Goal: Find specific page/section: Find specific page/section

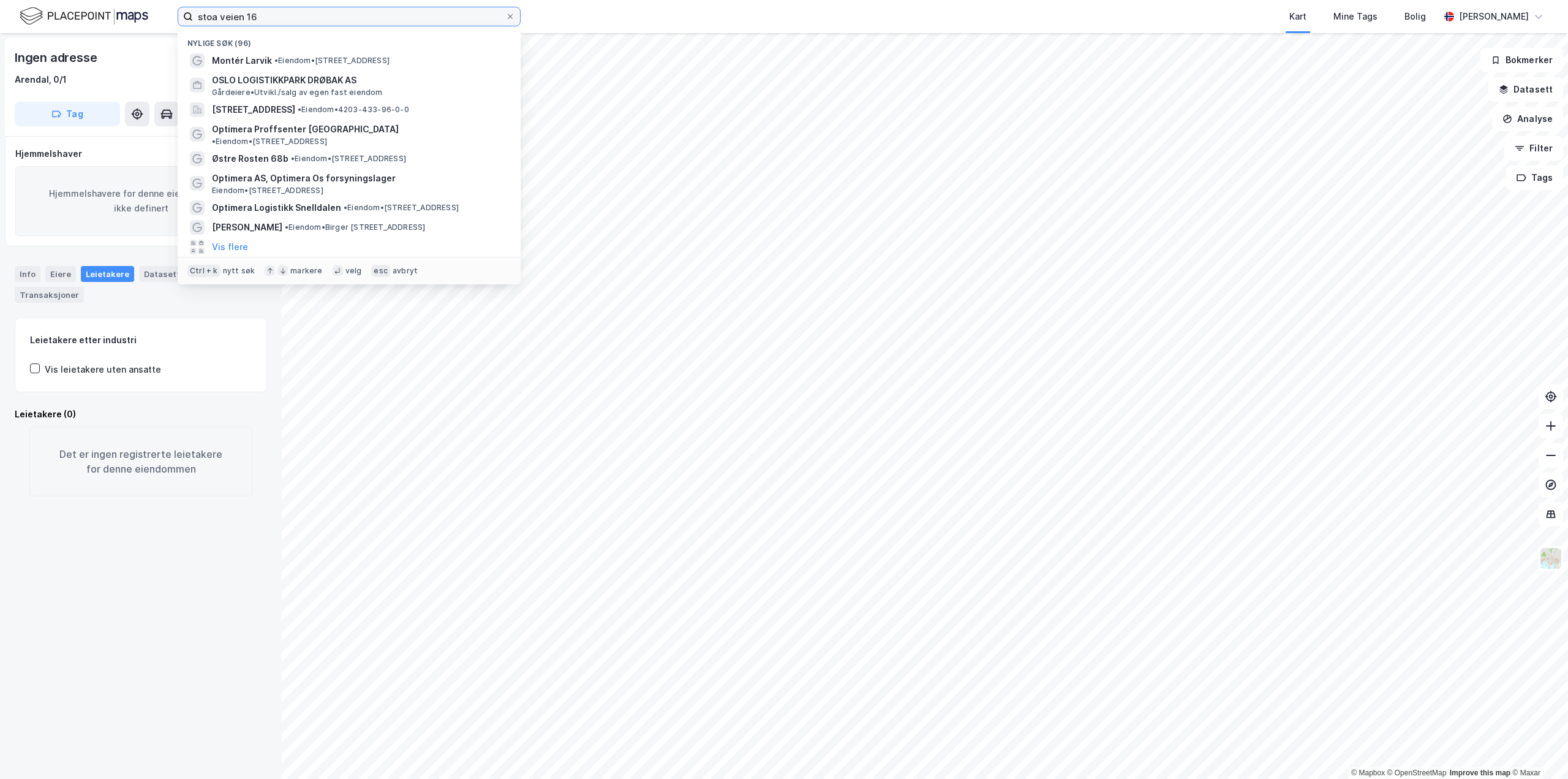
drag, startPoint x: 288, startPoint y: 15, endPoint x: 169, endPoint y: 8, distance: 119.2
click at [169, 8] on div "stoa veien 16 Nylige søk (96) Montér Larvik • Eiendom • Elveveien 12B, 3262 Lar…" at bounding box center [784, 16] width 1568 height 33
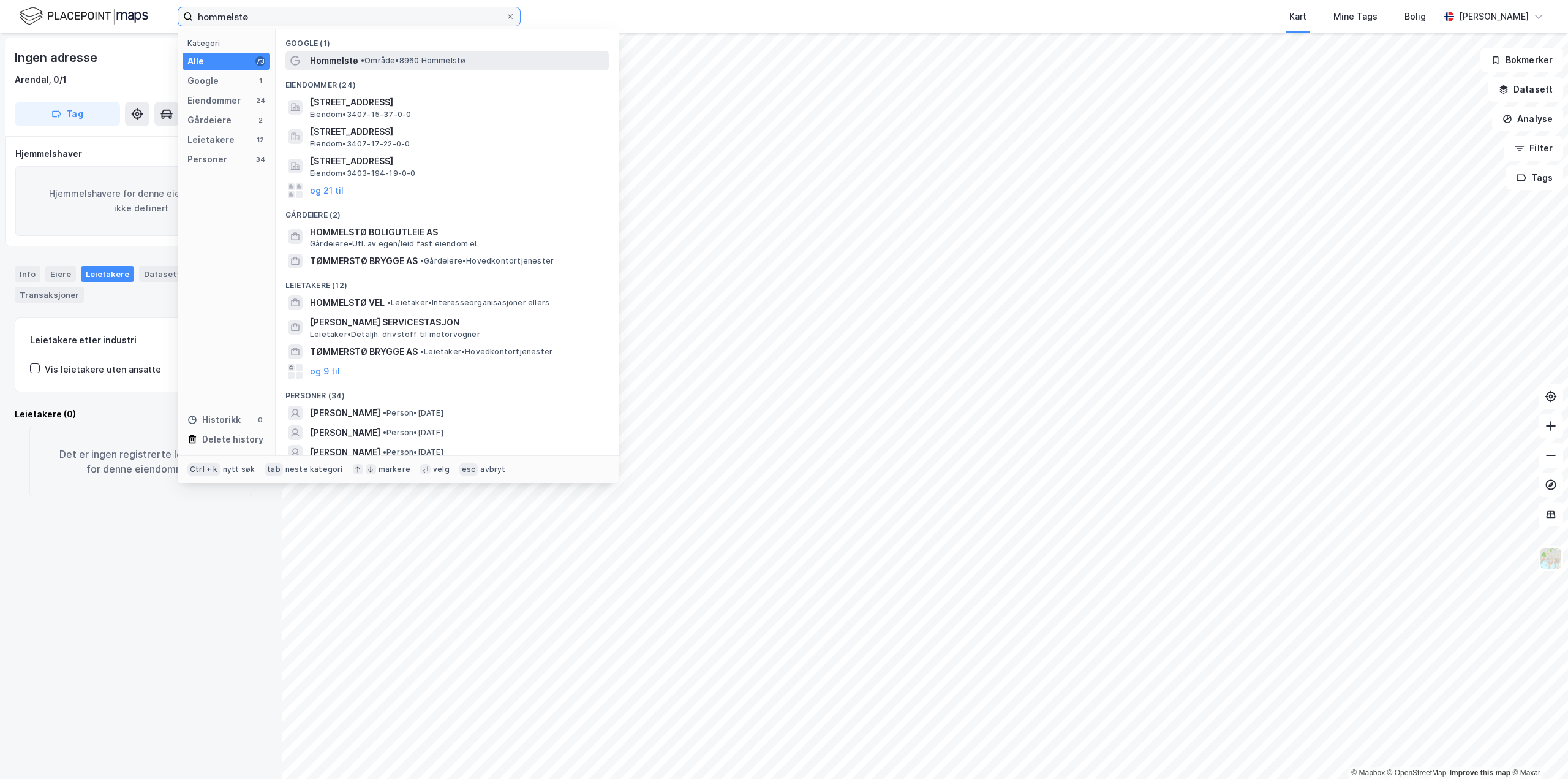
type input "hommelstø"
click at [350, 58] on span "Hommelstø" at bounding box center [333, 60] width 48 height 15
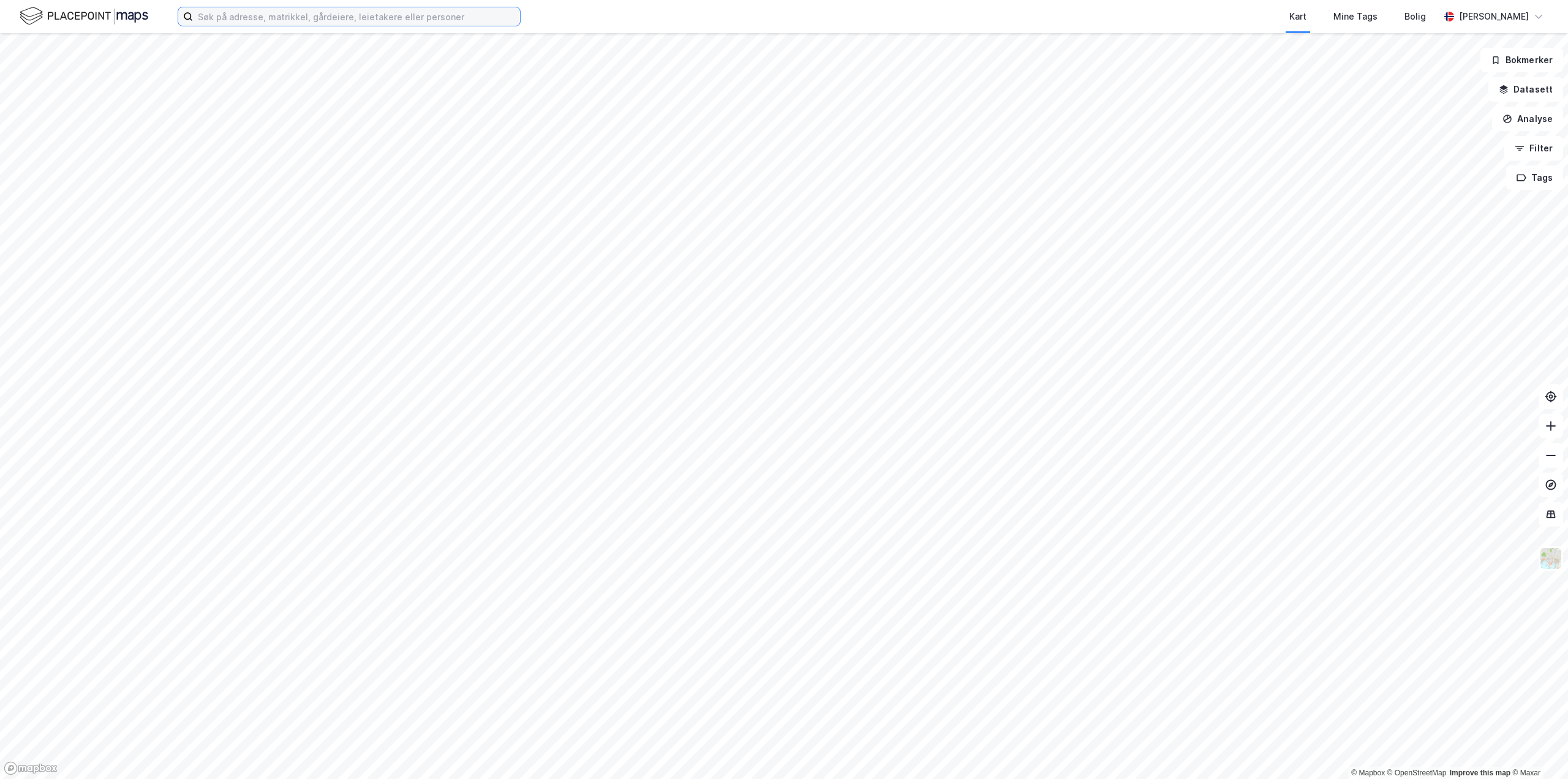
click at [289, 16] on input at bounding box center [356, 16] width 327 height 19
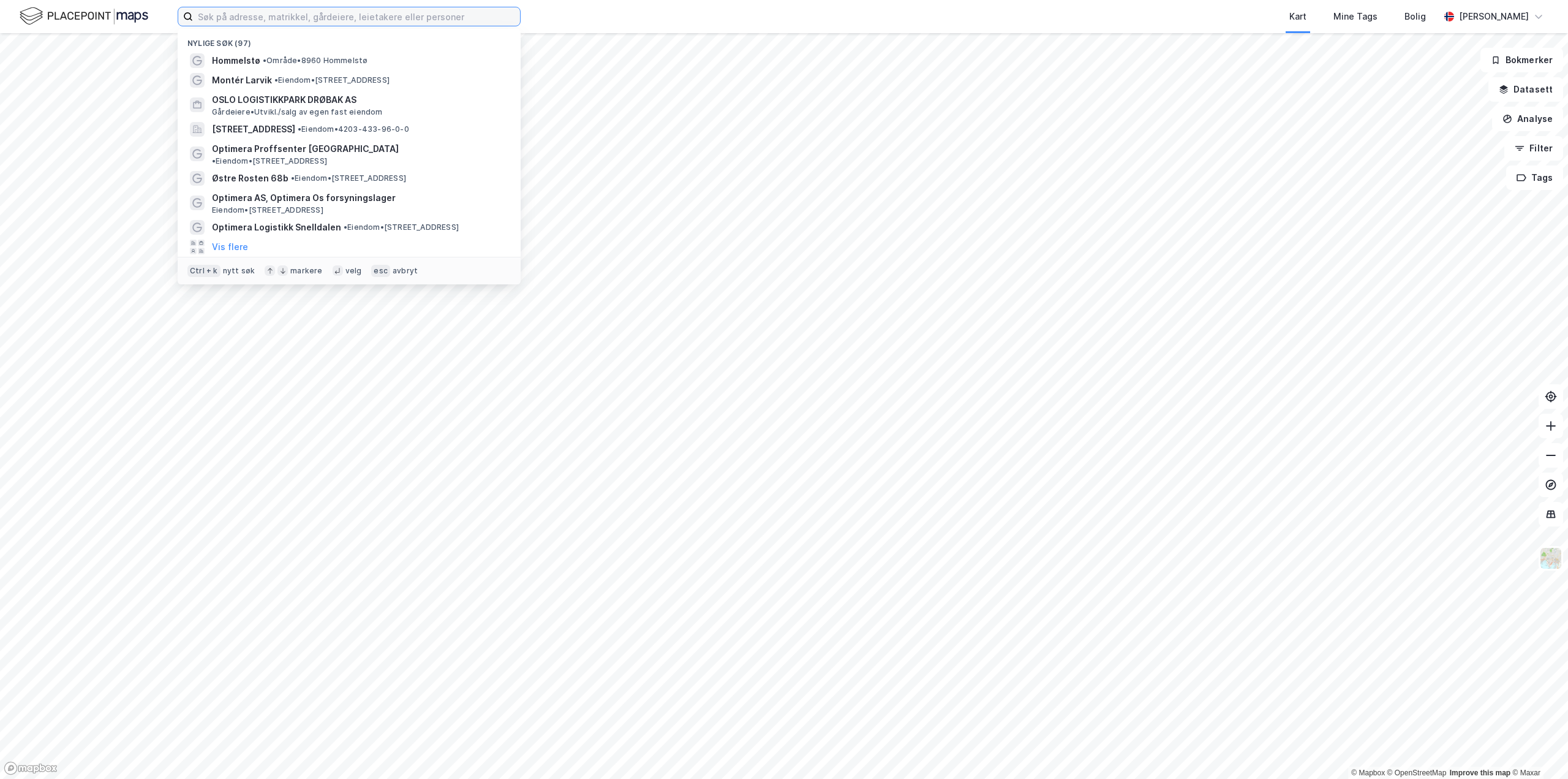
click at [318, 19] on input at bounding box center [356, 16] width 327 height 19
paste input " [STREET_ADDRESS]"
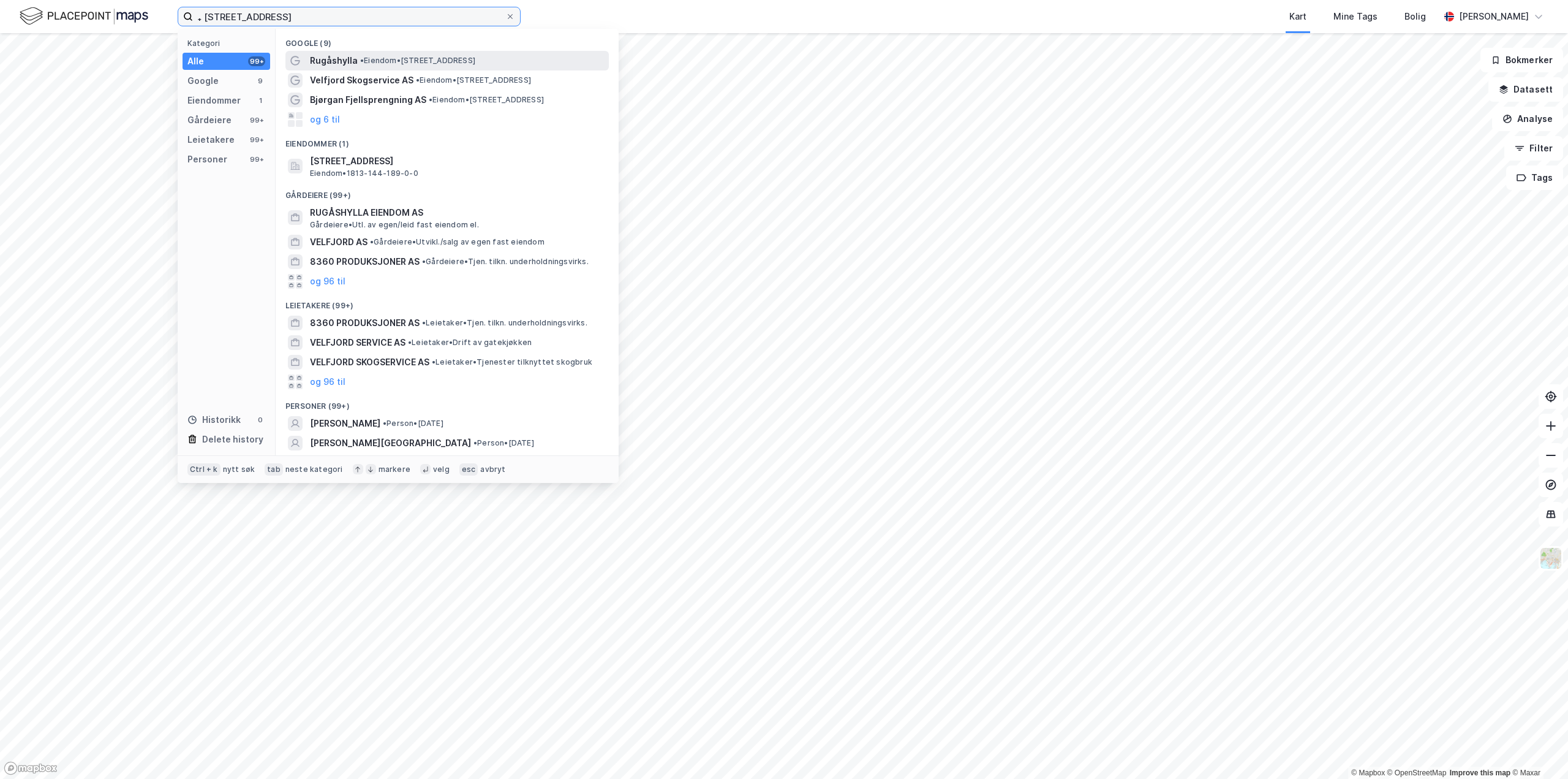
type input " [STREET_ADDRESS]"
click at [335, 58] on span "Rugåshylla" at bounding box center [333, 60] width 48 height 15
